Goal: Task Accomplishment & Management: Complete application form

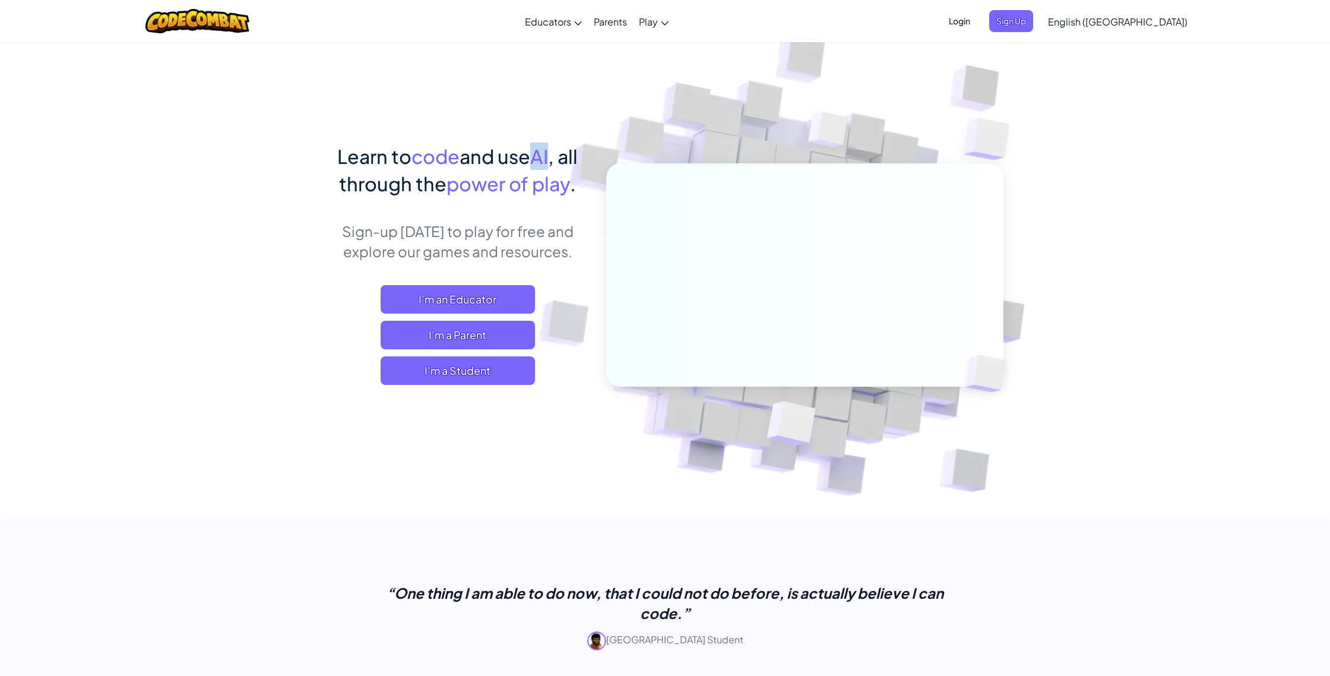
drag, startPoint x: 537, startPoint y: 157, endPoint x: 552, endPoint y: 156, distance: 15.5
click at [552, 156] on span "Learn to code and use AI , all through the power of play ." at bounding box center [457, 169] width 241 height 51
click at [562, 159] on span ", all through the" at bounding box center [458, 169] width 239 height 51
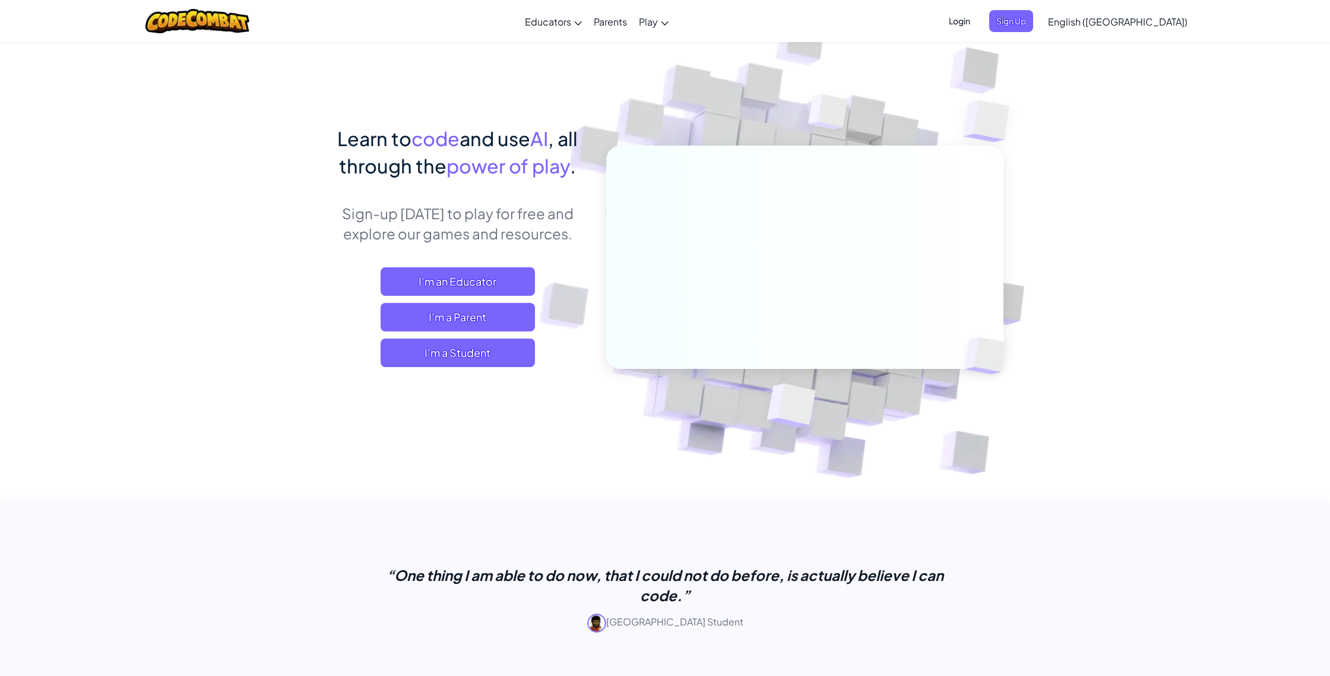
scroll to position [34, 0]
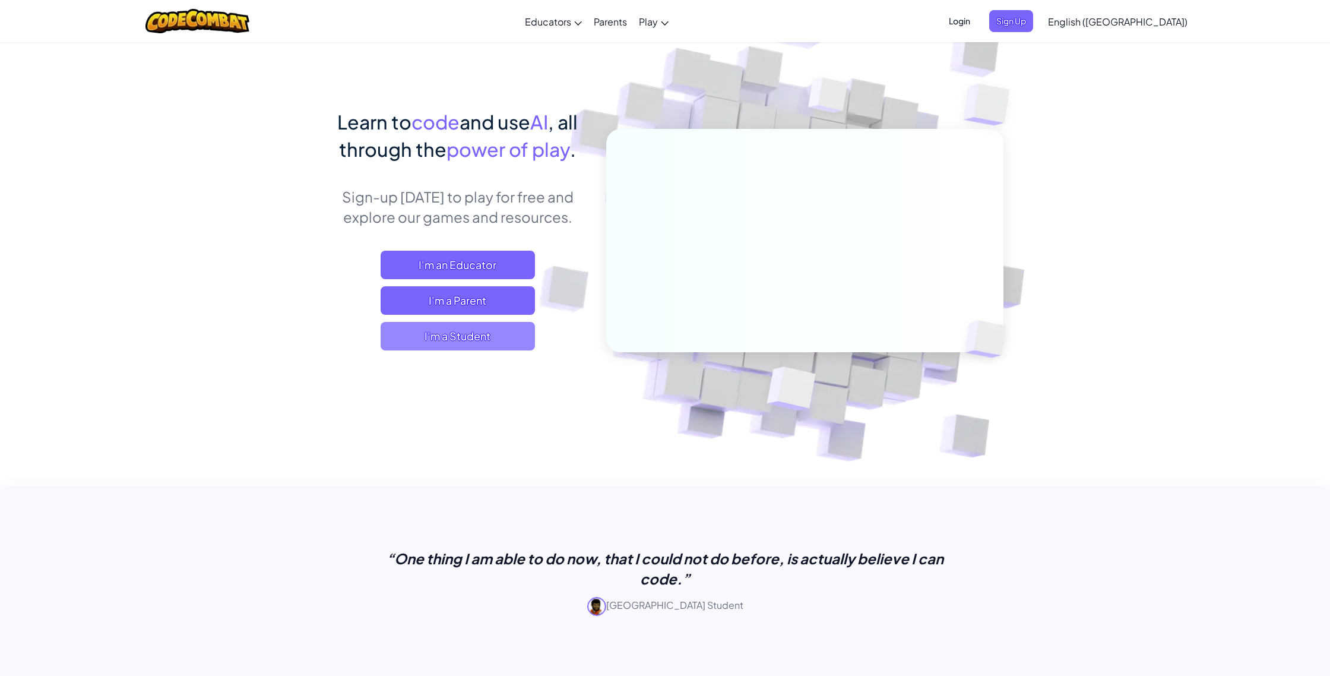
click at [461, 325] on span "I'm a Student" at bounding box center [458, 336] width 154 height 29
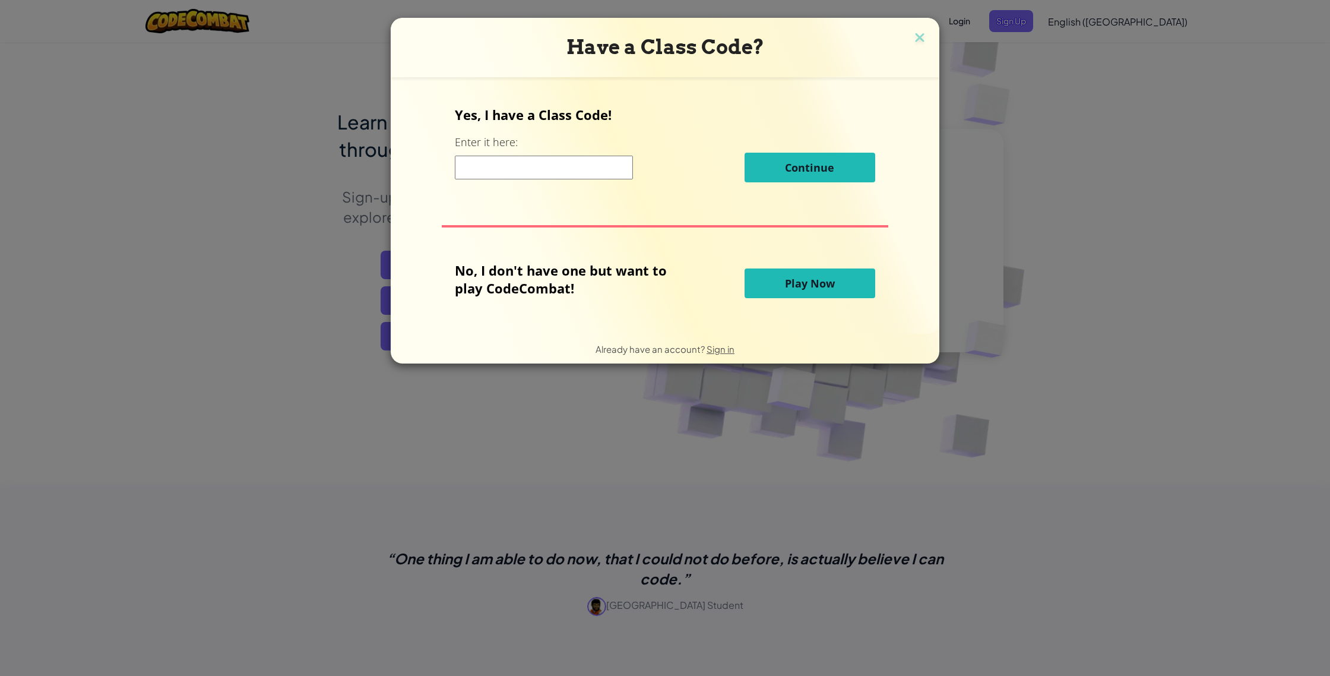
click at [510, 175] on input at bounding box center [544, 168] width 178 height 24
paste input "EnemyBearStar"
type input "EnemyBearStar"
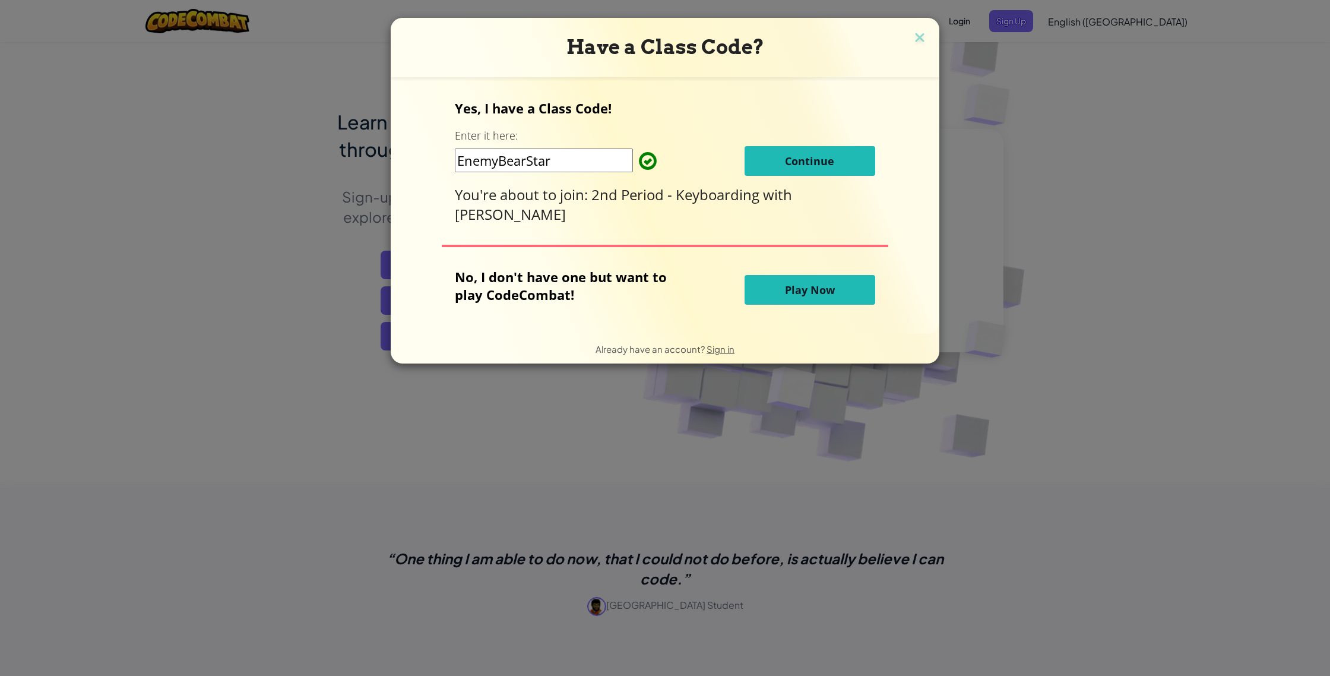
drag, startPoint x: 597, startPoint y: 167, endPoint x: 815, endPoint y: 172, distance: 218.6
click at [815, 172] on button "Continue" at bounding box center [810, 161] width 131 height 30
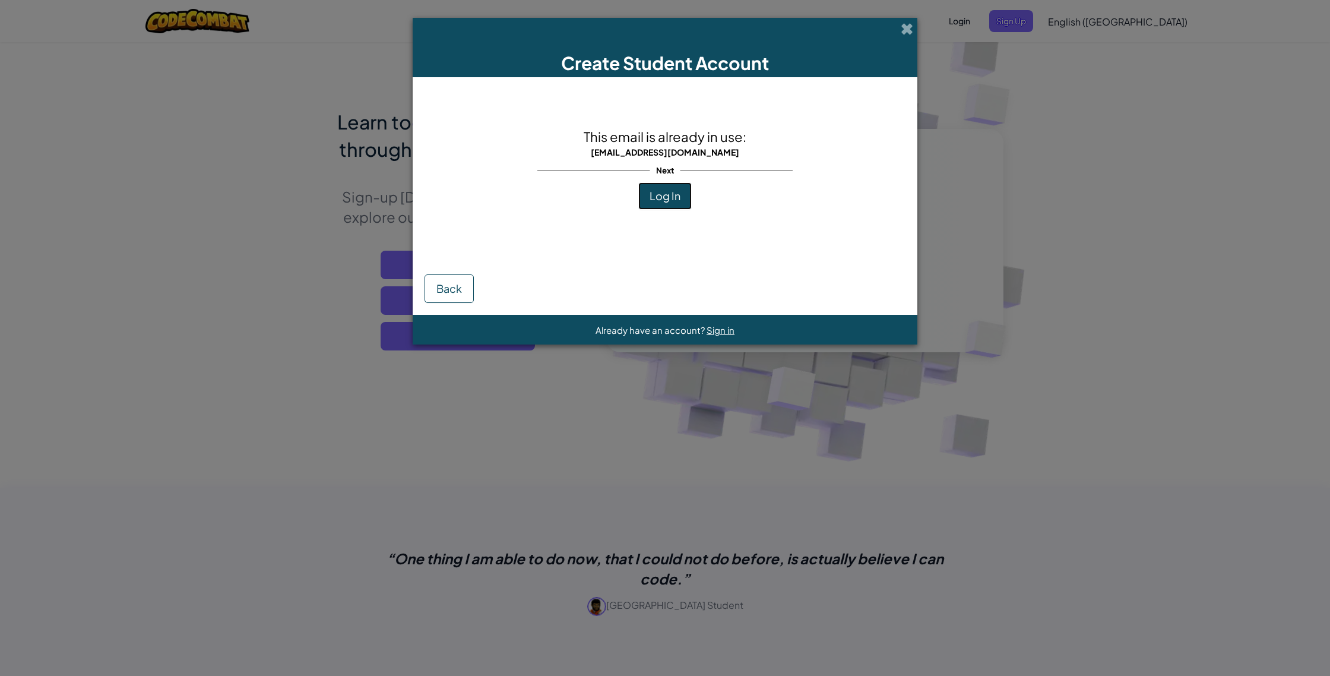
click at [669, 203] on button "Log In" at bounding box center [664, 195] width 53 height 27
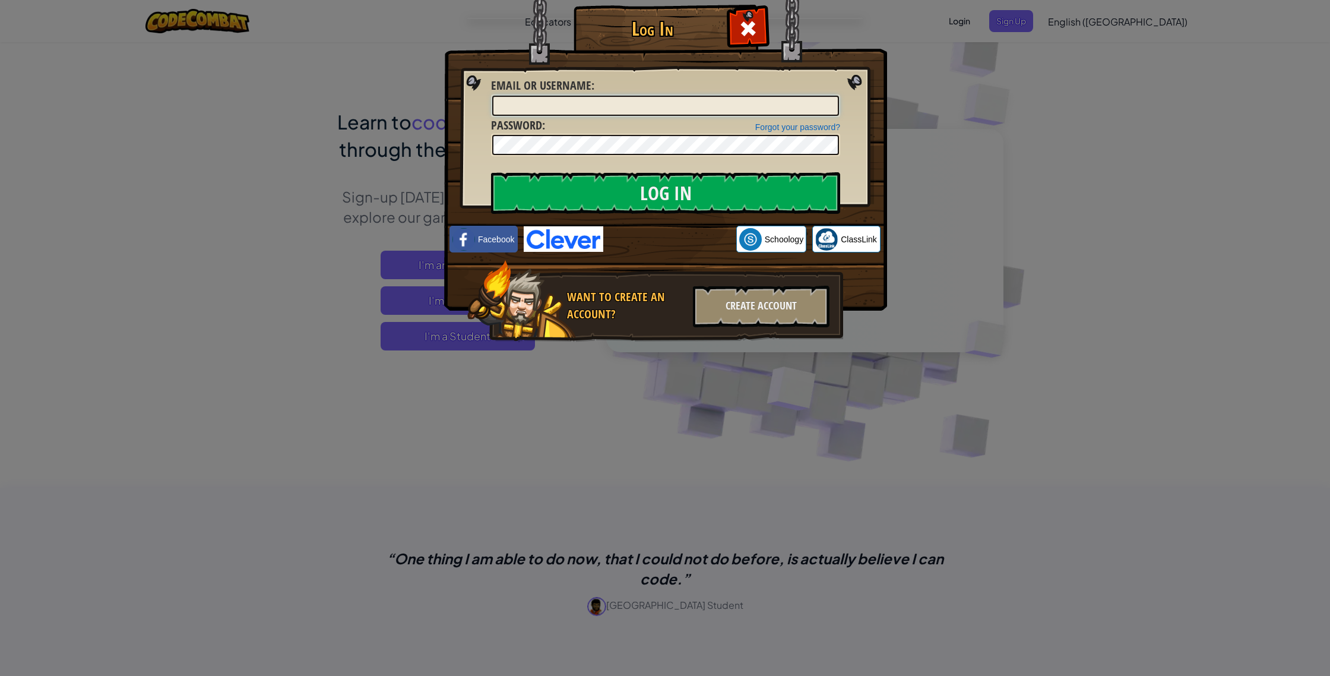
click at [698, 108] on input "Email or Username :" at bounding box center [665, 106] width 347 height 20
